Goal: Book appointment/travel/reservation

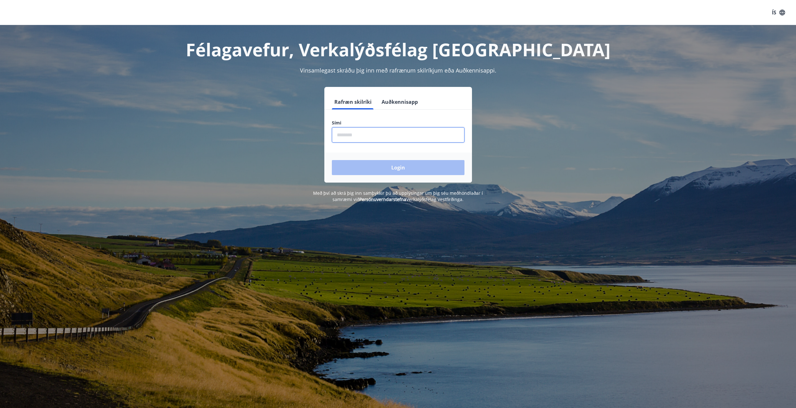
click at [391, 136] on input "phone" at bounding box center [398, 134] width 133 height 15
type input "********"
click at [408, 170] on button "Login" at bounding box center [398, 167] width 133 height 15
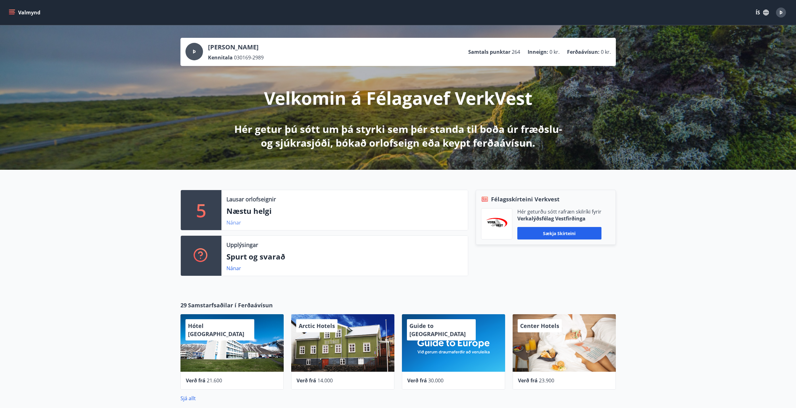
click at [232, 221] on link "Nánar" at bounding box center [233, 222] width 15 height 7
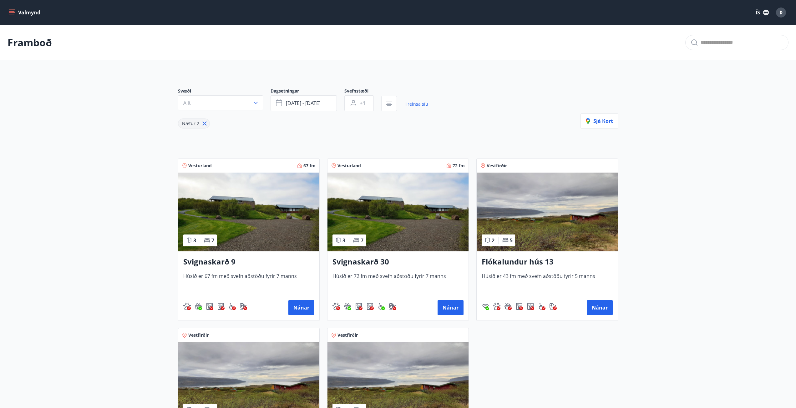
click at [14, 13] on icon "menu" at bounding box center [12, 12] width 7 height 1
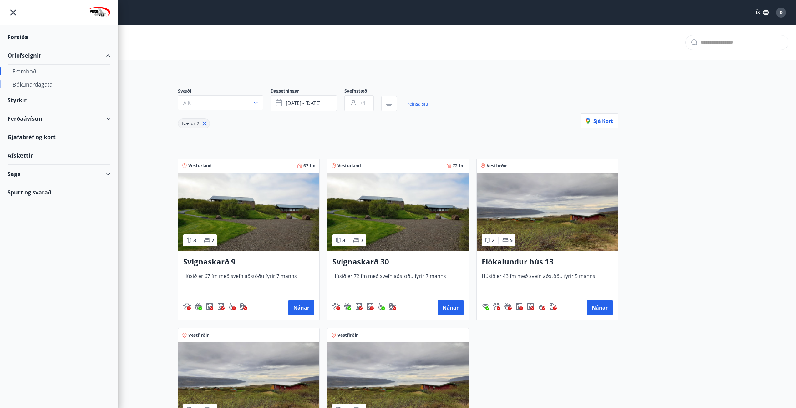
click at [33, 84] on div "Bókunardagatal" at bounding box center [59, 84] width 93 height 13
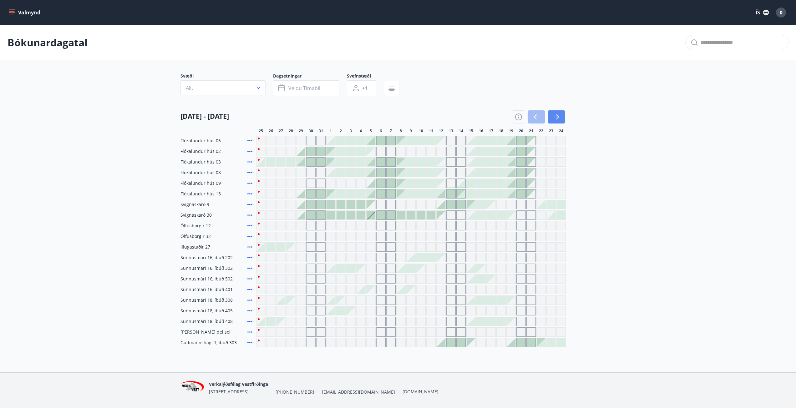
click at [558, 119] on icon "button" at bounding box center [557, 117] width 8 height 8
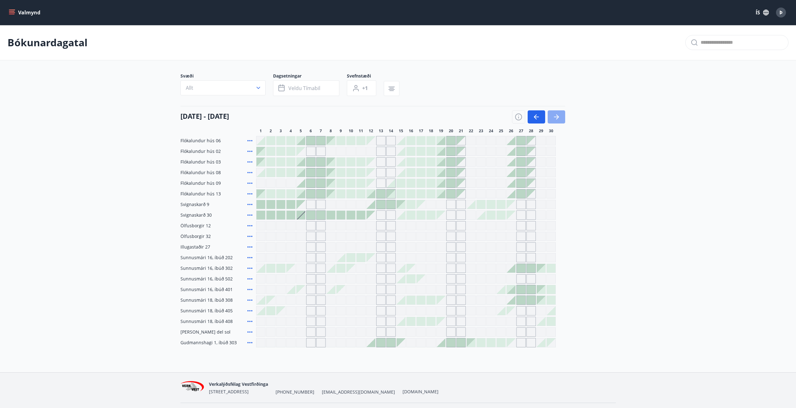
click at [558, 119] on icon "button" at bounding box center [557, 117] width 8 height 8
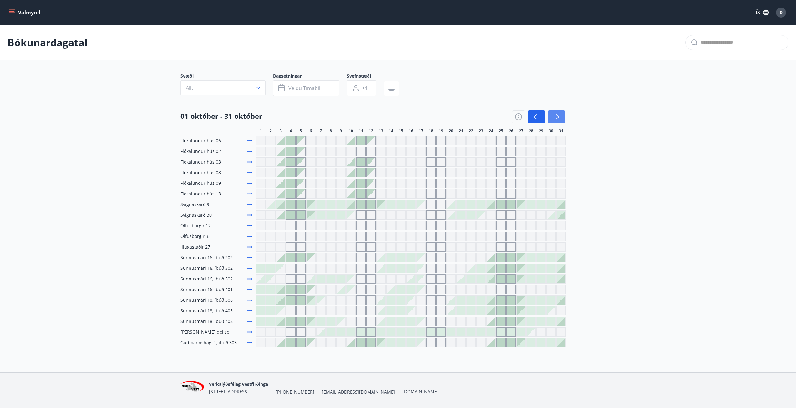
click at [558, 115] on icon "button" at bounding box center [557, 117] width 8 height 8
